Goal: Navigation & Orientation: Find specific page/section

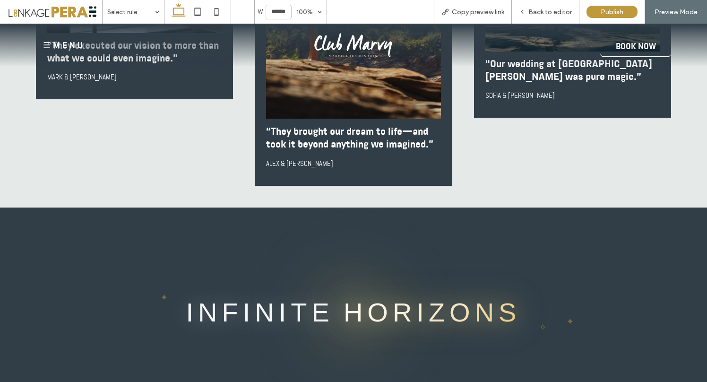
scroll to position [5425, 0]
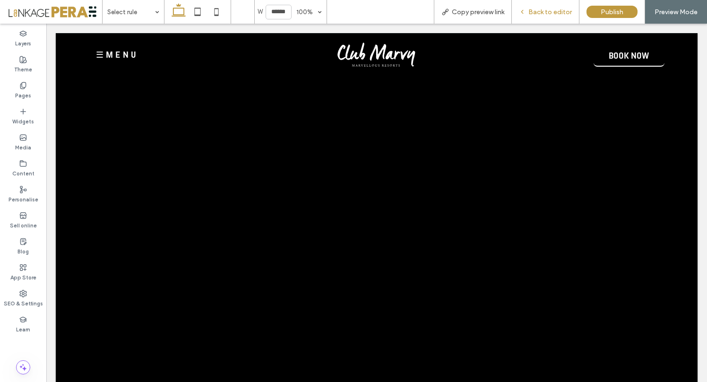
click at [546, 15] on span "Back to editor" at bounding box center [549, 12] width 43 height 8
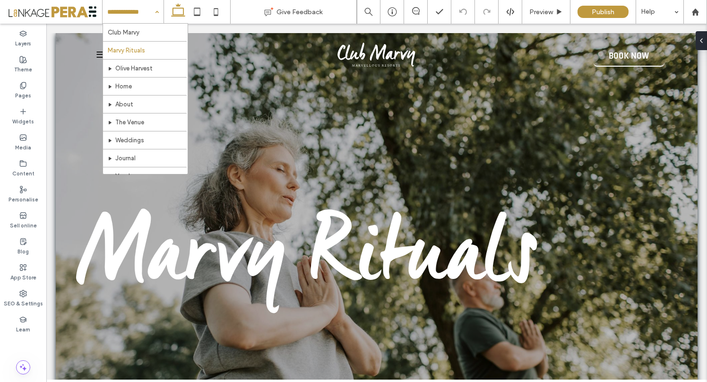
click at [153, 12] on div "Club Marvy Marvy Rituals Olive Harvest Home About The Venue Weddings Journal Ve…" at bounding box center [133, 12] width 61 height 24
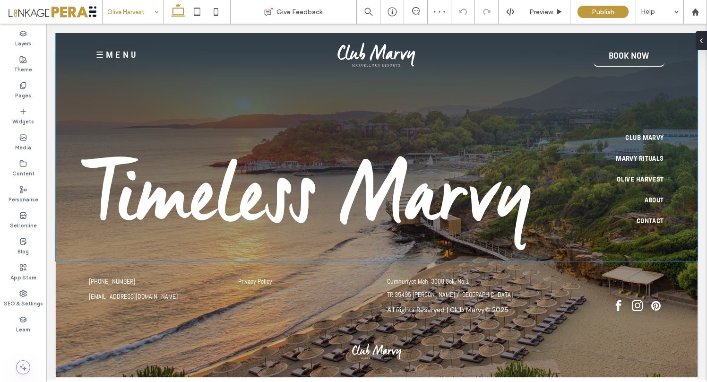
scroll to position [1894, 0]
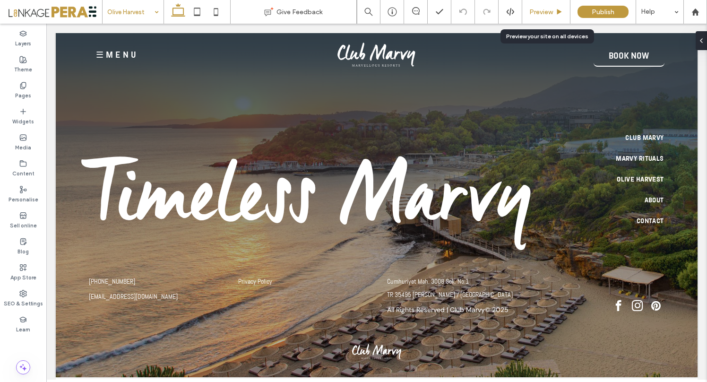
click at [547, 12] on span "Preview" at bounding box center [541, 12] width 24 height 8
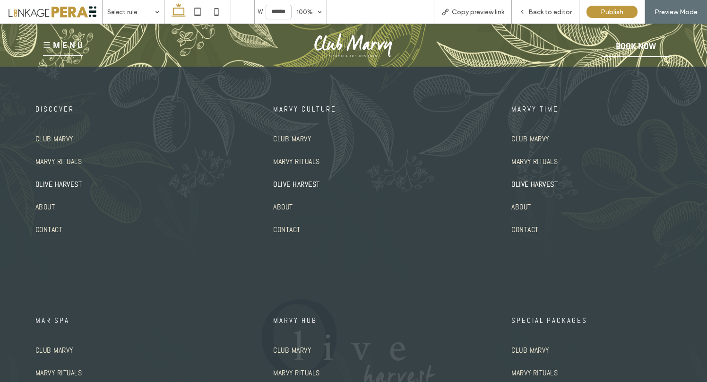
click at [66, 48] on span "☰ M E N U" at bounding box center [63, 45] width 40 height 22
click at [60, 156] on span "Marvy Rituals" at bounding box center [58, 161] width 46 height 15
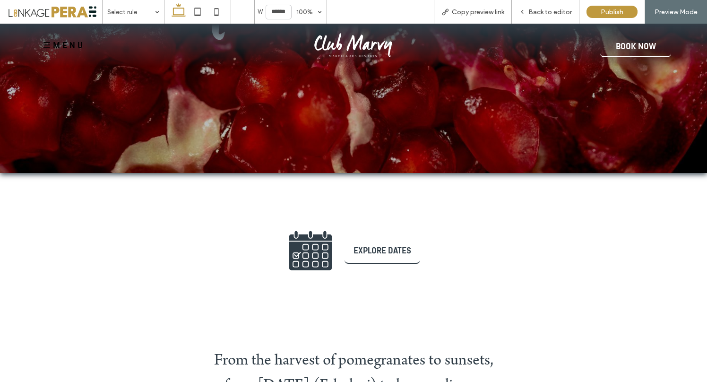
scroll to position [266, 0]
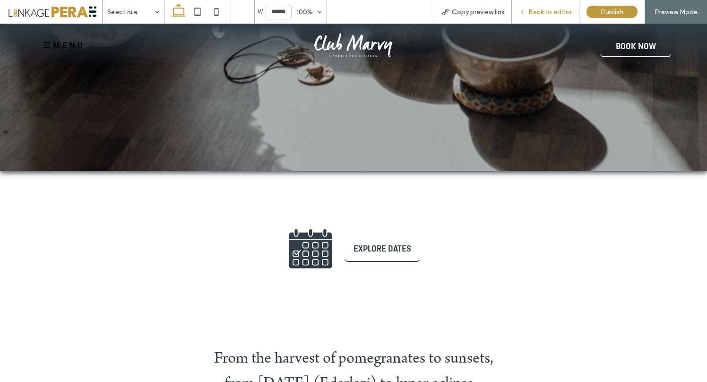
click at [557, 11] on span "Back to editor" at bounding box center [549, 12] width 43 height 8
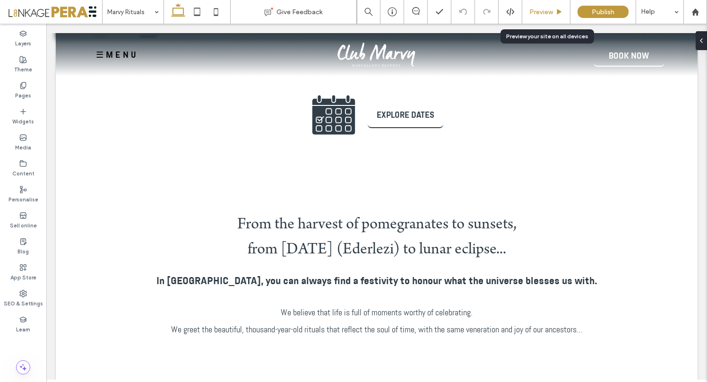
click at [554, 9] on div "Preview" at bounding box center [546, 12] width 48 height 8
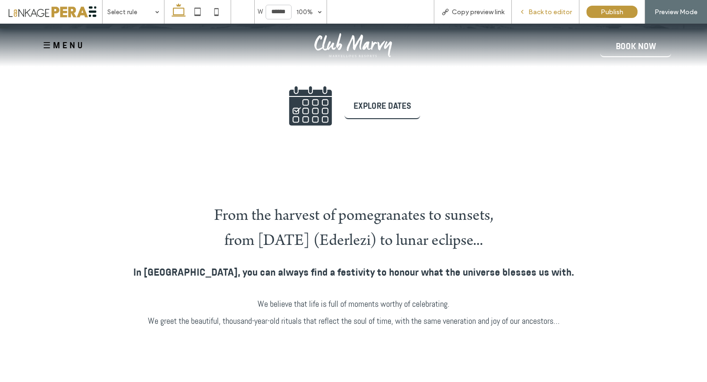
scroll to position [399, 0]
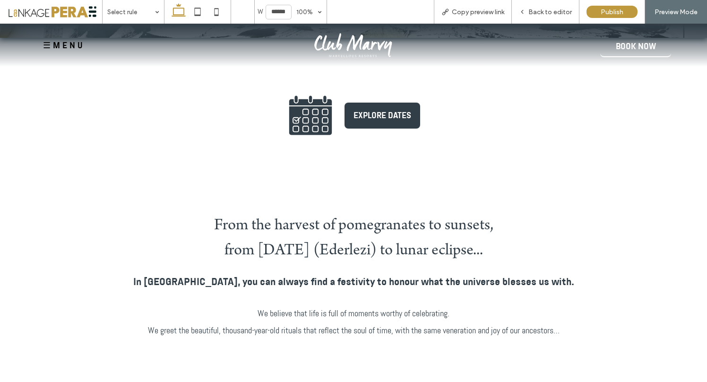
click at [370, 119] on span "EXPLORE DATES" at bounding box center [382, 115] width 58 height 10
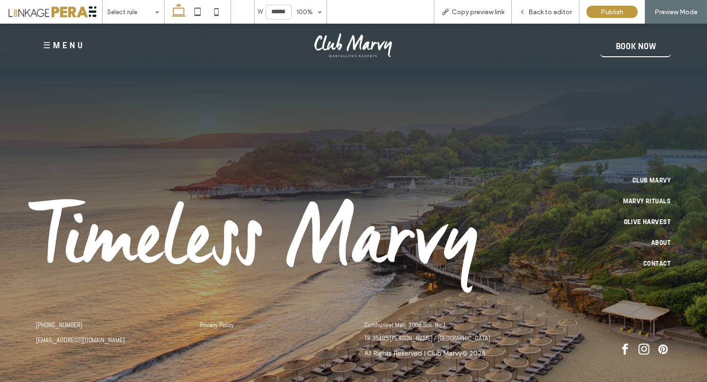
scroll to position [1830, 0]
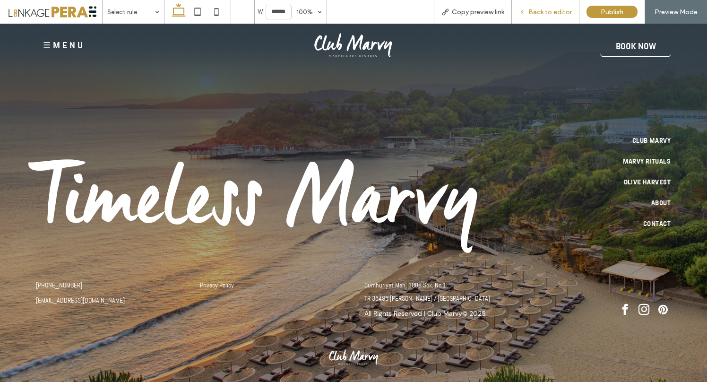
click at [546, 17] on div "Back to editor" at bounding box center [546, 12] width 68 height 24
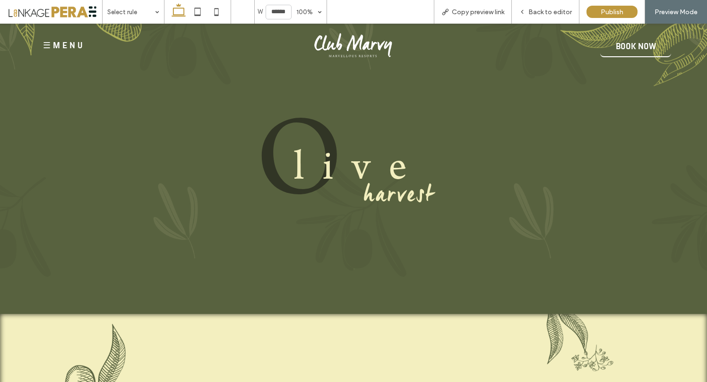
scroll to position [0, 0]
